Goal: Information Seeking & Learning: Learn about a topic

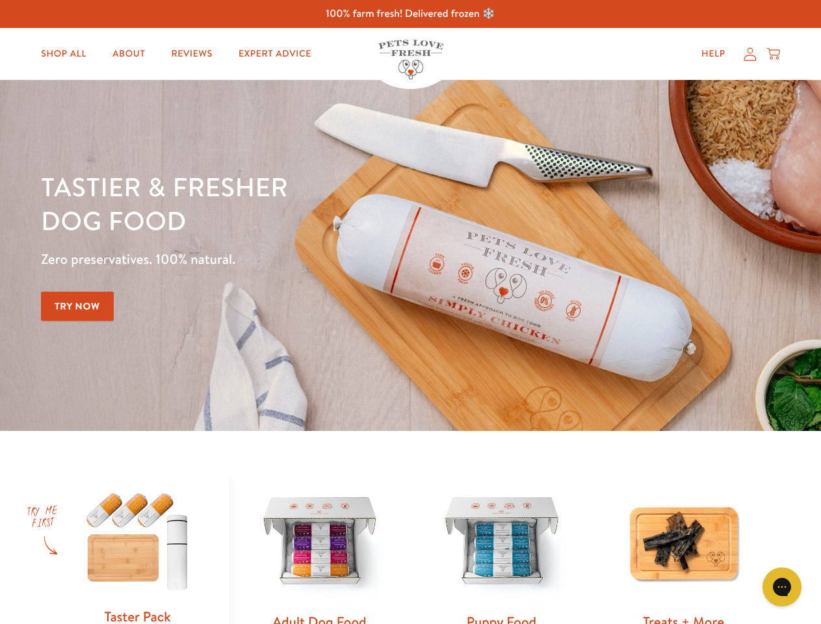
click at [410, 312] on div "Tastier & fresher dog food Zero preservatives. 100% natural. Try Now" at bounding box center [287, 256] width 493 height 172
click at [782, 587] on icon "Gorgias live chat" at bounding box center [781, 586] width 12 height 12
